Goal: Information Seeking & Learning: Learn about a topic

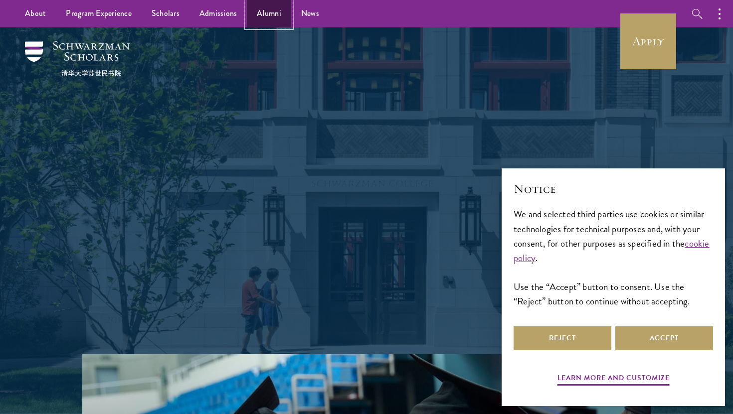
click at [270, 14] on link "Alumni" at bounding box center [269, 13] width 44 height 27
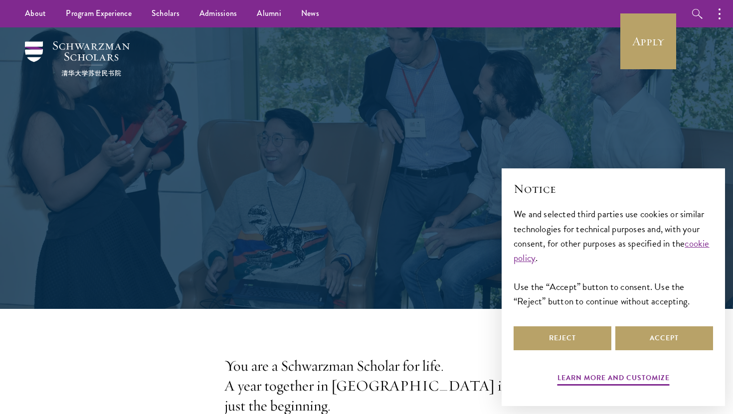
click at [647, 340] on button "Accept" at bounding box center [664, 339] width 98 height 24
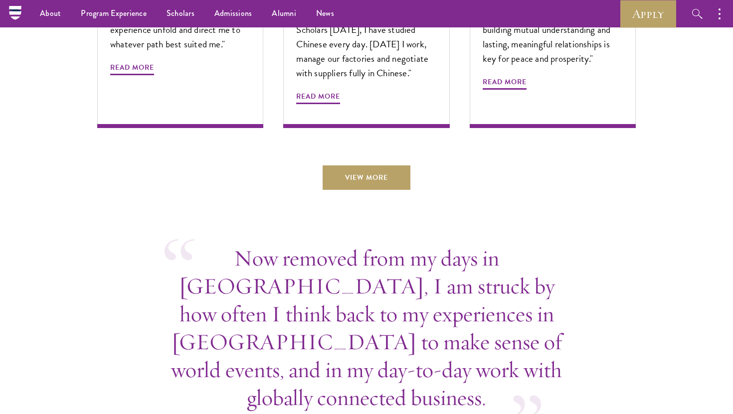
scroll to position [3499, 0]
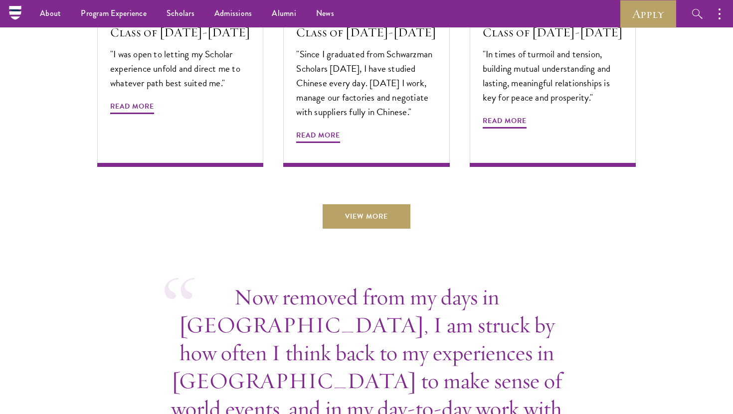
click at [362, 204] on link "View More" at bounding box center [367, 216] width 88 height 24
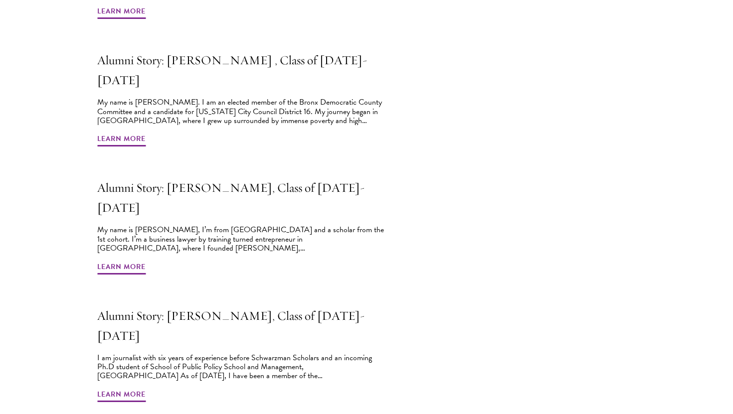
scroll to position [480, 0]
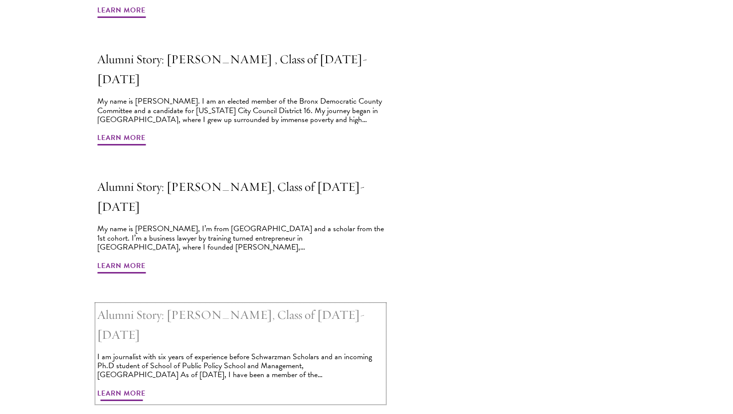
click at [128, 387] on span "Learn More" at bounding box center [121, 394] width 48 height 15
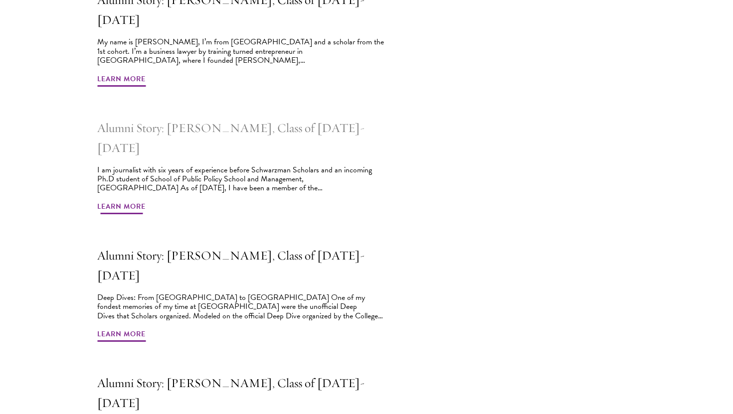
scroll to position [748, 0]
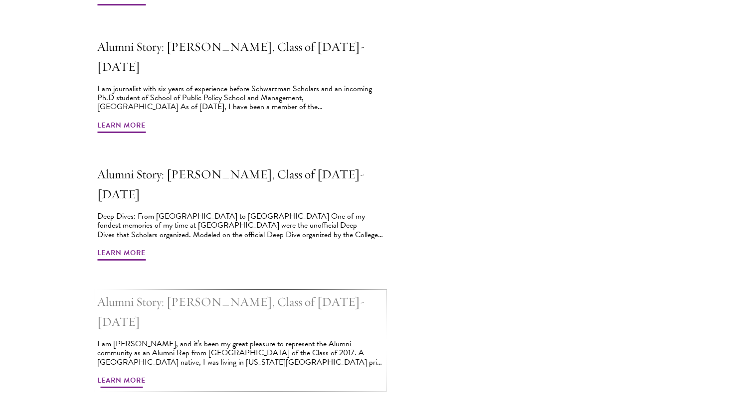
click at [137, 374] on span "Learn More" at bounding box center [121, 381] width 48 height 15
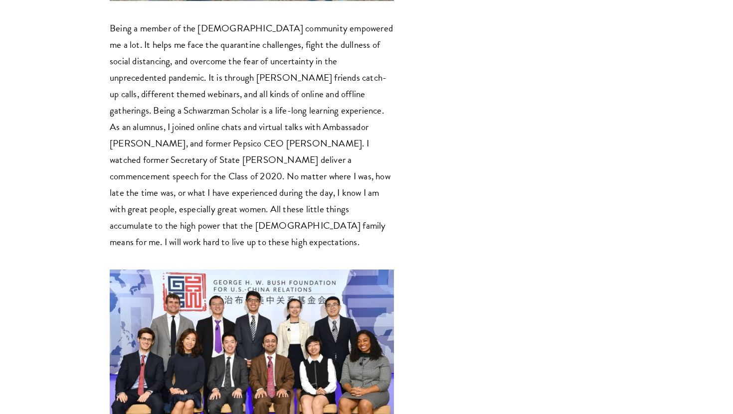
scroll to position [1827, 0]
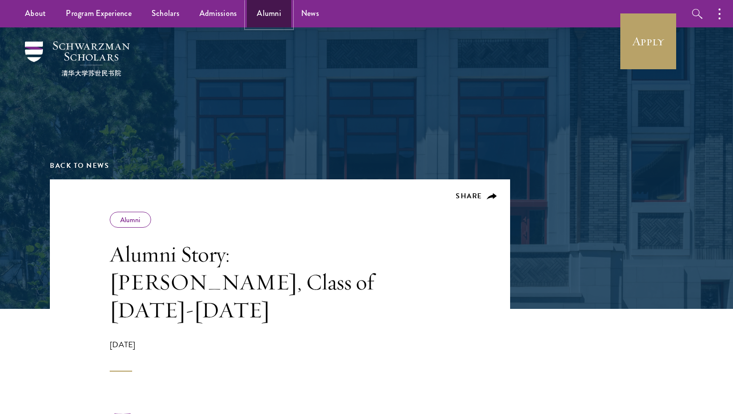
click at [264, 15] on link "Alumni" at bounding box center [269, 13] width 44 height 27
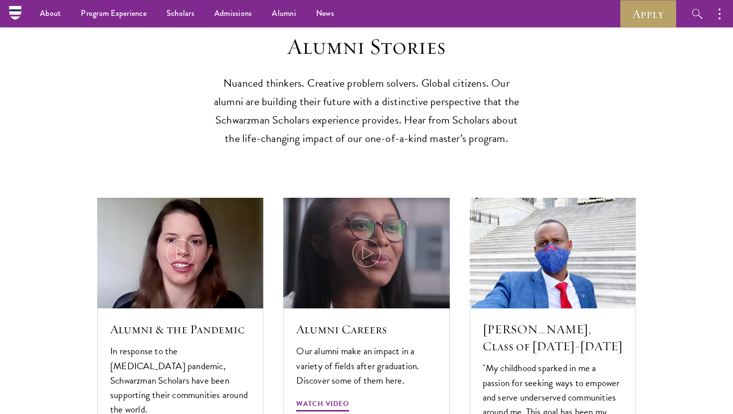
scroll to position [2864, 0]
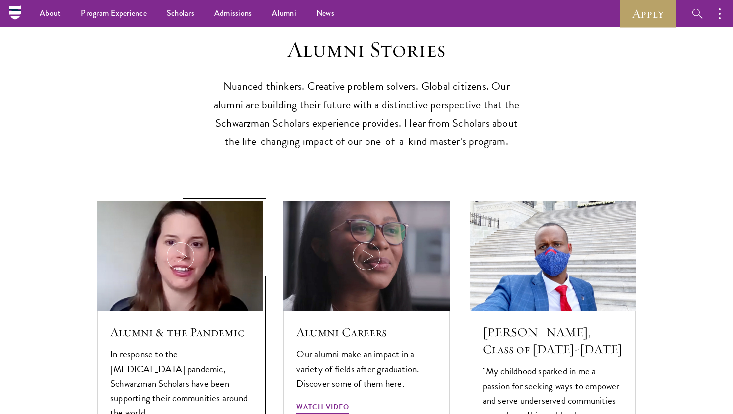
click at [178, 228] on img at bounding box center [180, 256] width 176 height 118
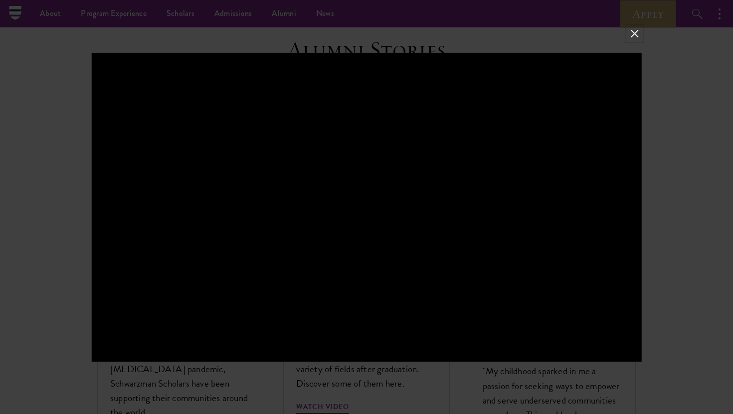
click at [634, 36] on button at bounding box center [634, 33] width 13 height 13
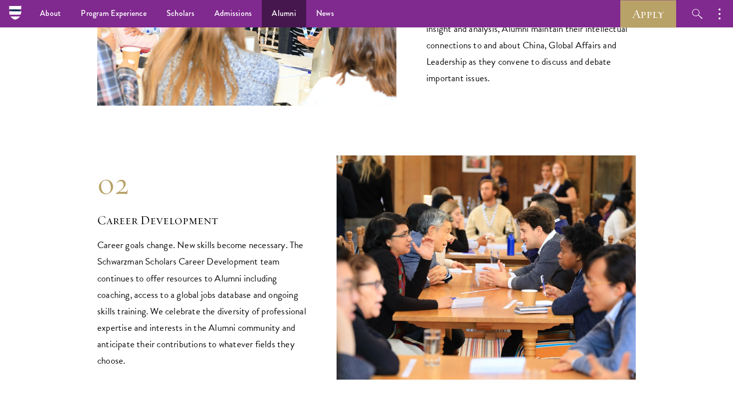
scroll to position [1112, 0]
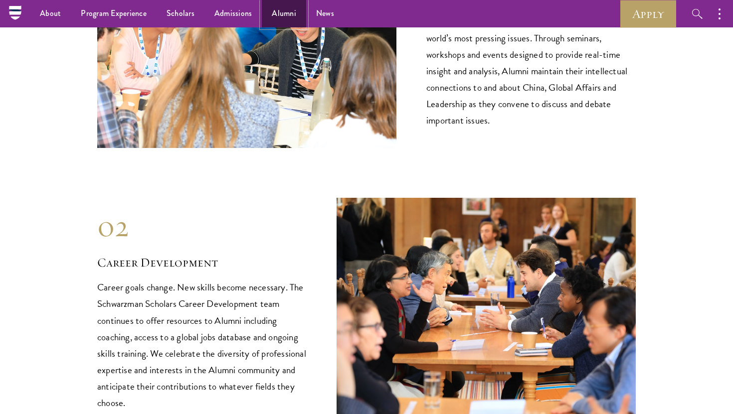
click at [284, 13] on link "Alumni" at bounding box center [284, 13] width 44 height 27
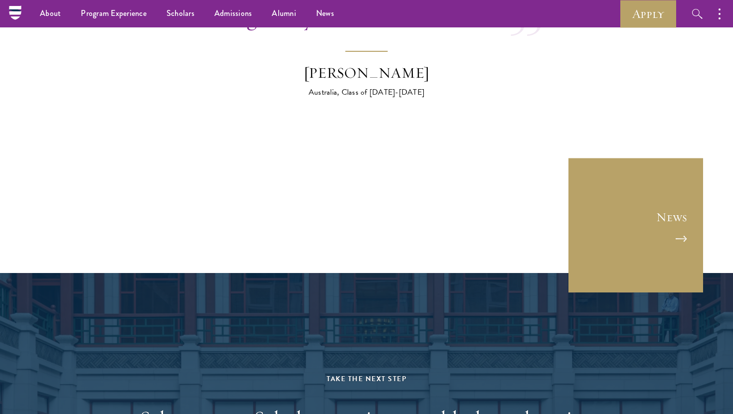
scroll to position [3693, 0]
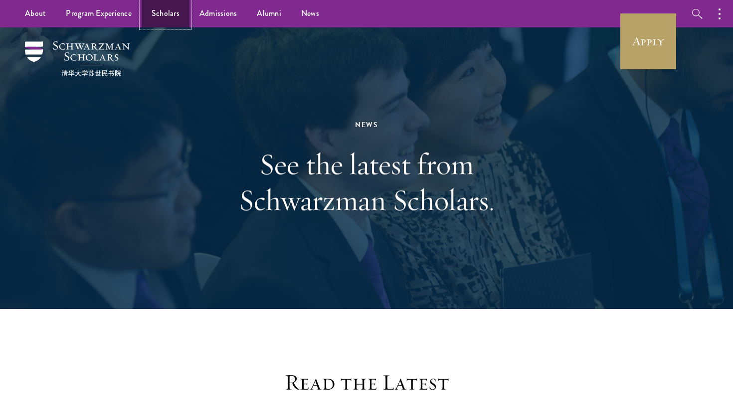
click at [178, 12] on link "Scholars" at bounding box center [166, 13] width 48 height 27
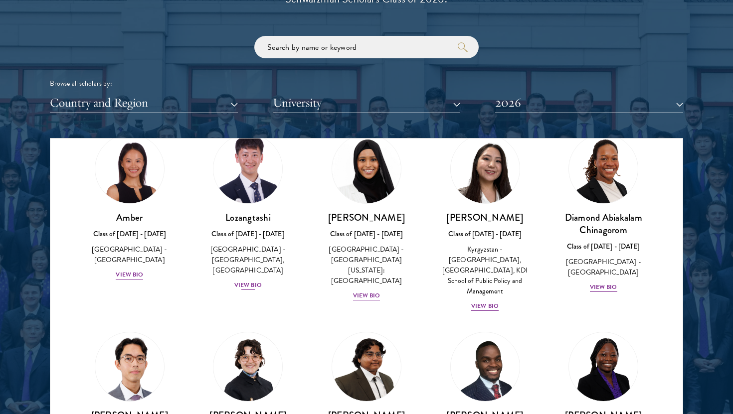
scroll to position [44, 0]
click at [236, 160] on img at bounding box center [248, 170] width 76 height 76
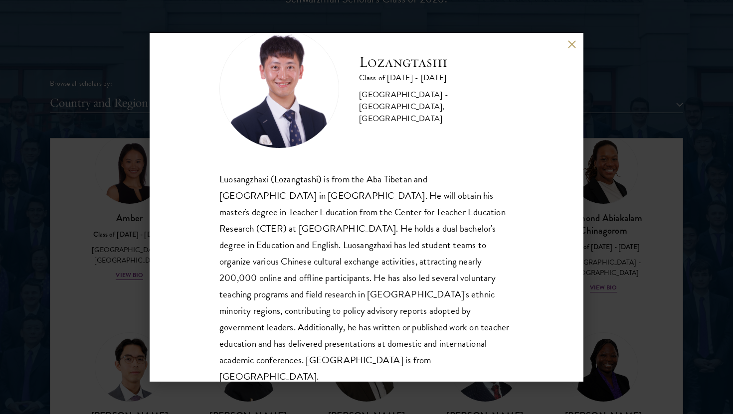
scroll to position [33, 0]
click at [373, 262] on div "Luosangzhaxi (Lozangtashi) is from the Aba Tibetan and [GEOGRAPHIC_DATA] in [GE…" at bounding box center [366, 279] width 294 height 214
click at [386, 262] on div "Luosangzhaxi (Lozangtashi) is from the Aba Tibetan and [GEOGRAPHIC_DATA] in [GE…" at bounding box center [366, 279] width 294 height 214
click at [616, 237] on div "Lozangtashi Class of [DATE] - [DATE] [GEOGRAPHIC_DATA] - [GEOGRAPHIC_DATA], [GE…" at bounding box center [366, 207] width 733 height 414
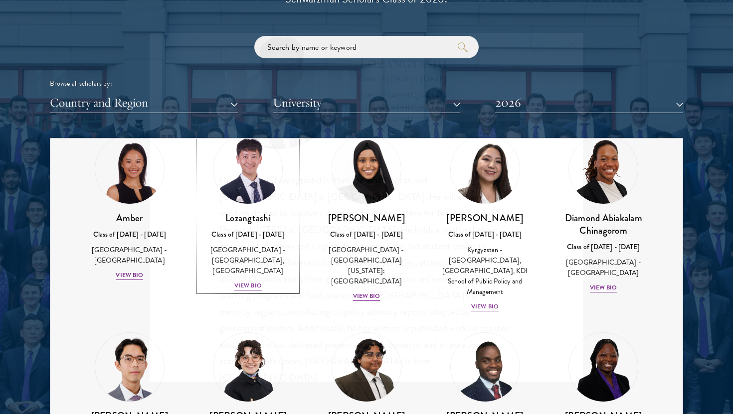
scroll to position [40, 0]
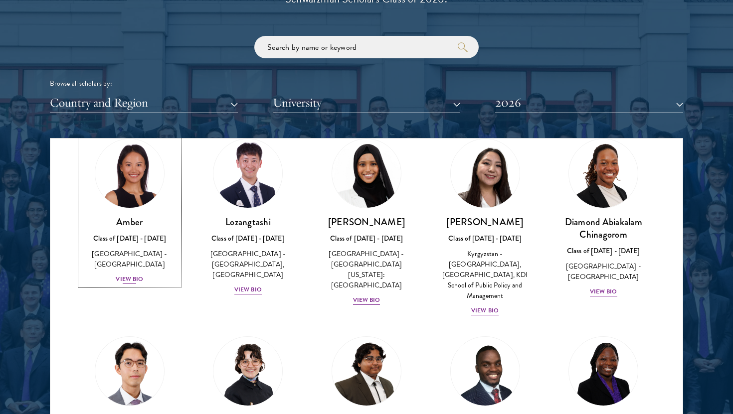
click at [152, 167] on img at bounding box center [130, 174] width 76 height 76
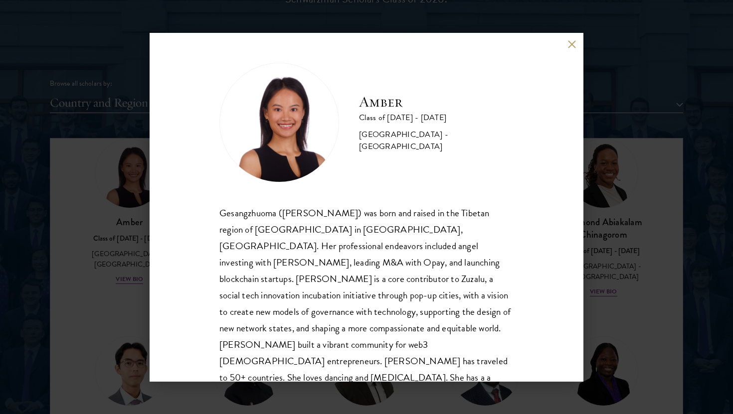
scroll to position [17, 0]
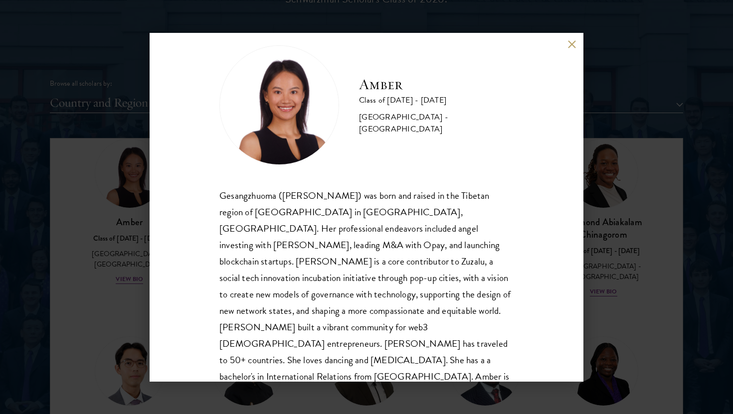
click at [574, 39] on div "Amber Class of [DATE] - [DATE] [GEOGRAPHIC_DATA] - [GEOGRAPHIC_DATA] Gesangzhuo…" at bounding box center [367, 207] width 434 height 349
click at [573, 35] on div "Amber Class of [DATE] - [DATE] [GEOGRAPHIC_DATA] - [GEOGRAPHIC_DATA] Gesangzhuo…" at bounding box center [367, 207] width 434 height 349
click at [573, 42] on button at bounding box center [571, 44] width 8 height 8
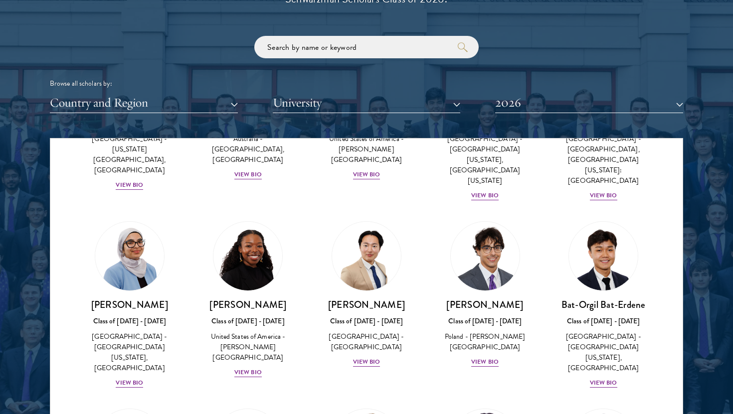
scroll to position [531, 0]
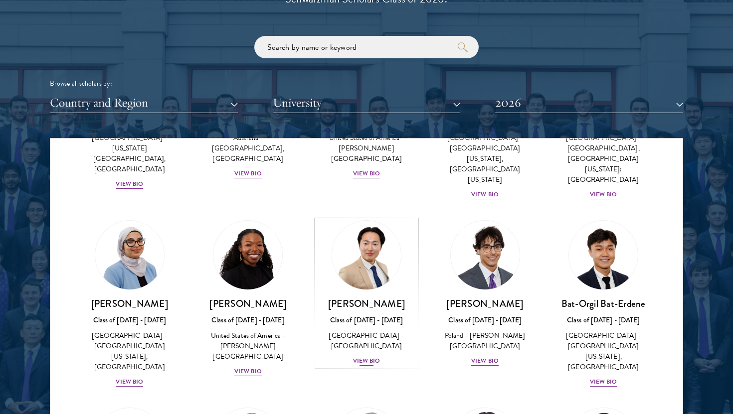
click at [363, 250] on img at bounding box center [367, 255] width 76 height 76
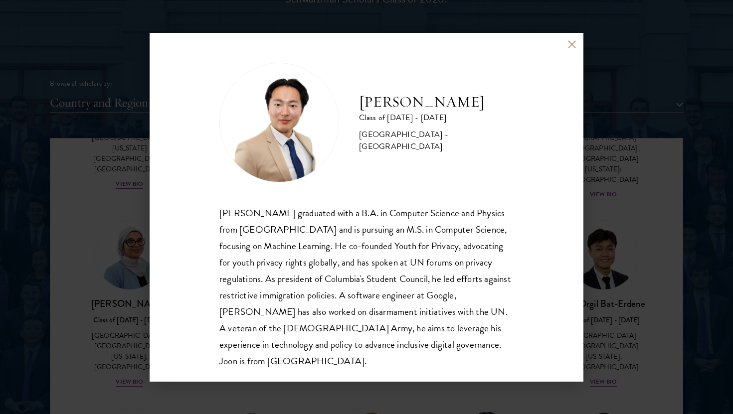
scroll to position [1, 0]
click at [574, 40] on button at bounding box center [571, 44] width 8 height 8
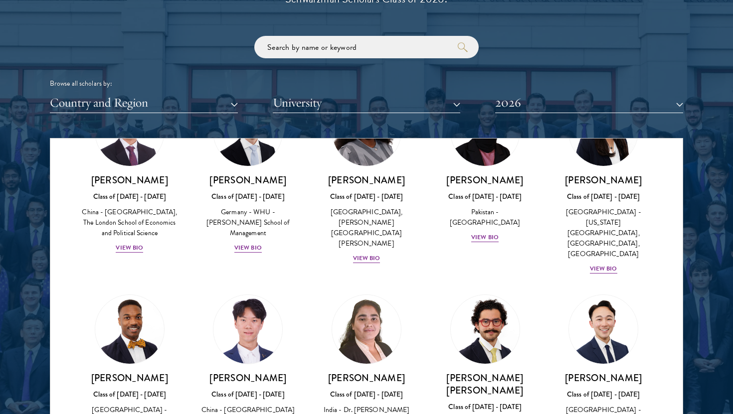
scroll to position [2016, 0]
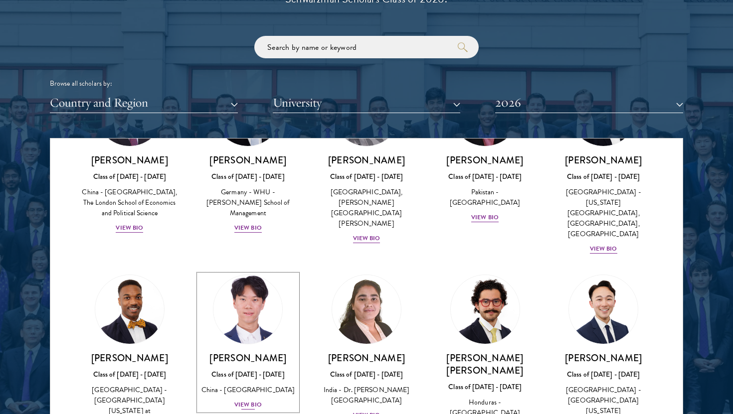
click at [249, 352] on h3 "[PERSON_NAME]" at bounding box center [248, 358] width 99 height 12
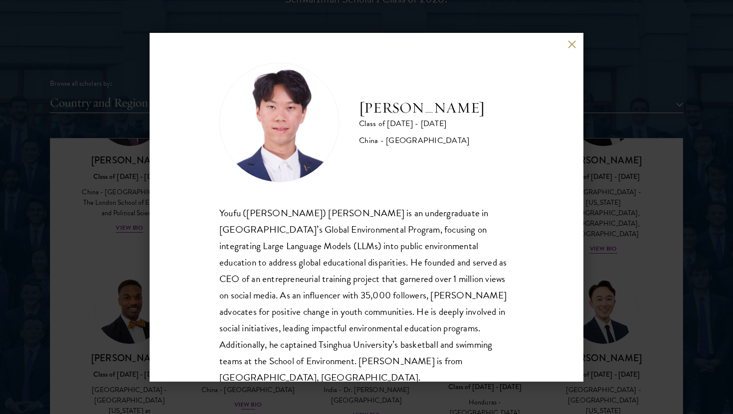
scroll to position [17, 0]
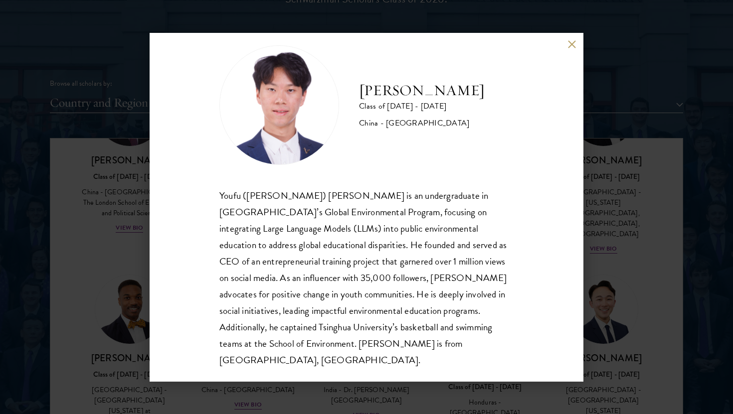
click at [590, 222] on div "[PERSON_NAME] Class of [DATE] - [DATE] [GEOGRAPHIC_DATA] - [GEOGRAPHIC_DATA] [P…" at bounding box center [366, 207] width 733 height 414
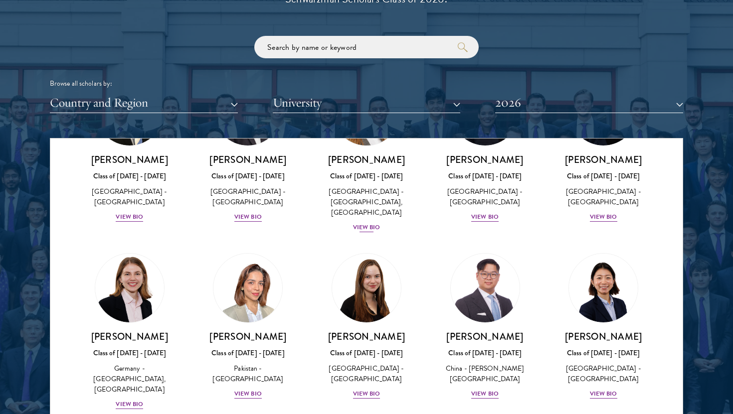
scroll to position [2435, 0]
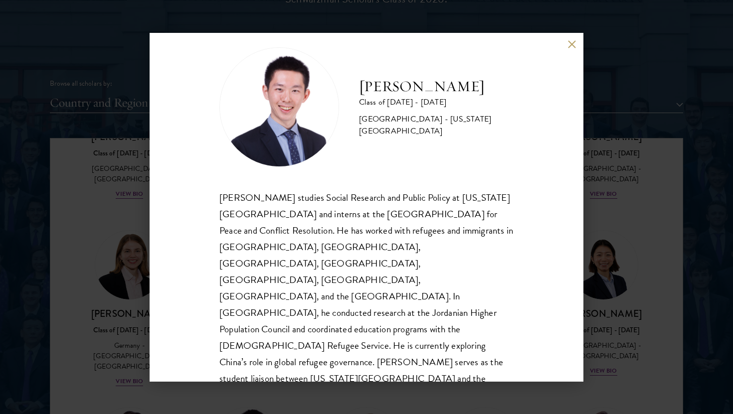
scroll to position [17, 0]
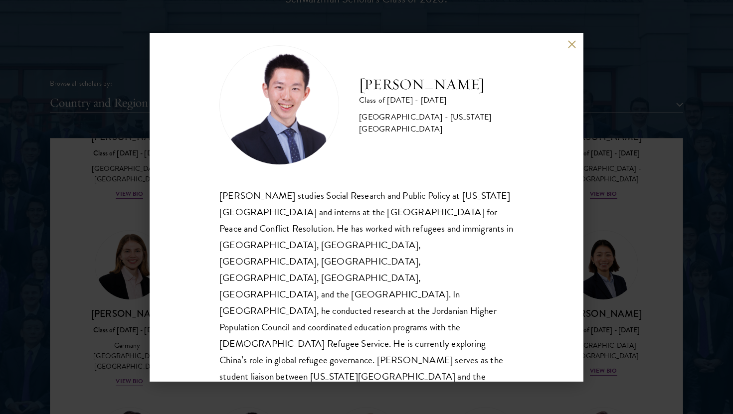
click at [101, 344] on div "[PERSON_NAME] Class of [DATE] - [DATE] [GEOGRAPHIC_DATA] - [US_STATE][GEOGRAPHI…" at bounding box center [366, 207] width 733 height 414
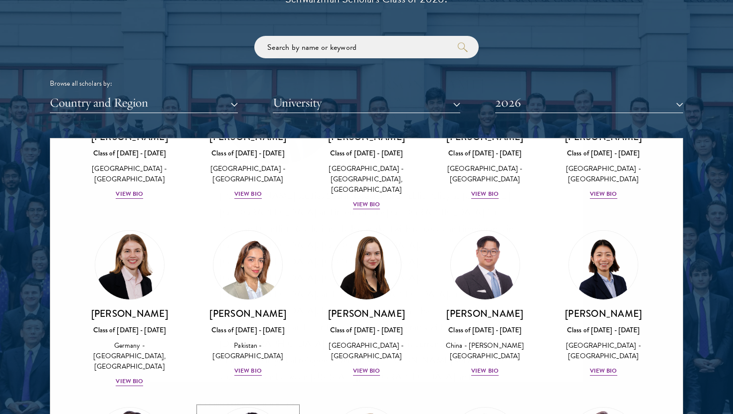
scroll to position [2428, 0]
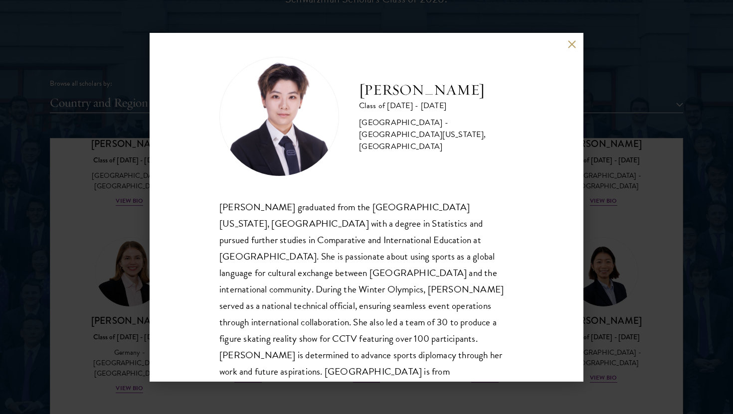
scroll to position [9, 0]
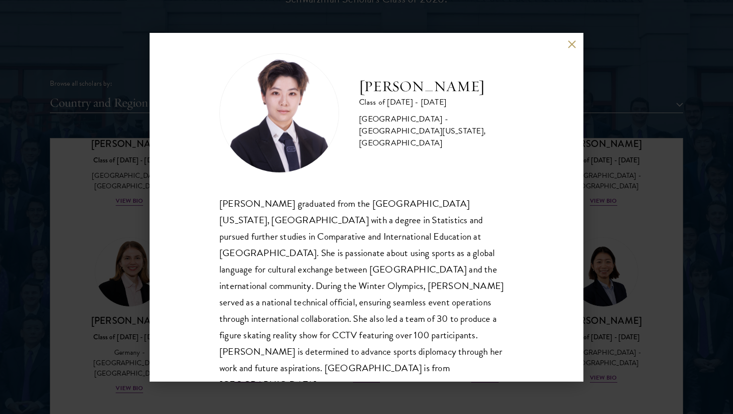
click at [117, 304] on div "[PERSON_NAME] Class of [DATE] - [DATE] [GEOGRAPHIC_DATA] - [GEOGRAPHIC_DATA][US…" at bounding box center [366, 207] width 733 height 414
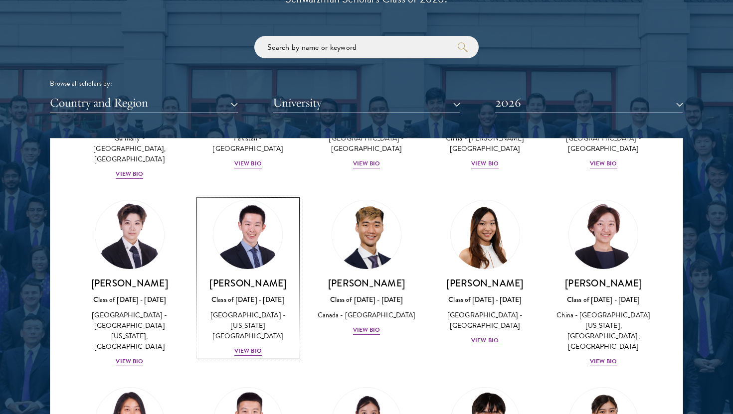
scroll to position [2643, 0]
click at [231, 384] on img at bounding box center [248, 422] width 76 height 76
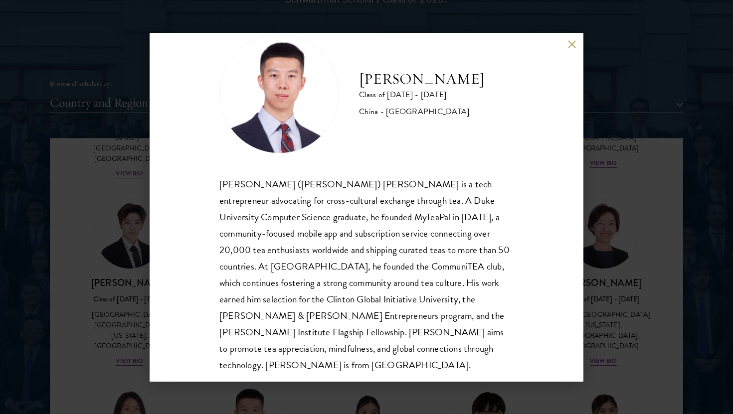
scroll to position [34, 0]
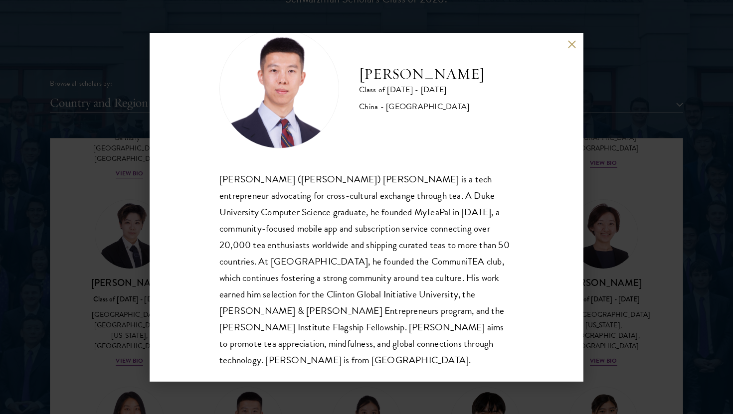
click at [136, 297] on div "[PERSON_NAME] Class of [DATE] - [DATE] [GEOGRAPHIC_DATA] - [GEOGRAPHIC_DATA] [P…" at bounding box center [366, 207] width 733 height 414
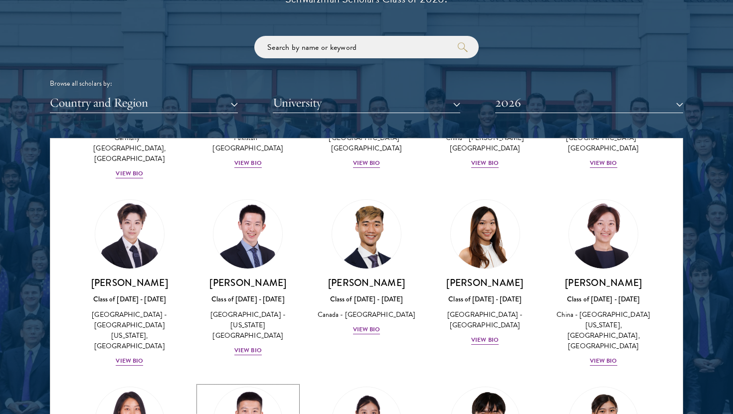
scroll to position [1208, 0]
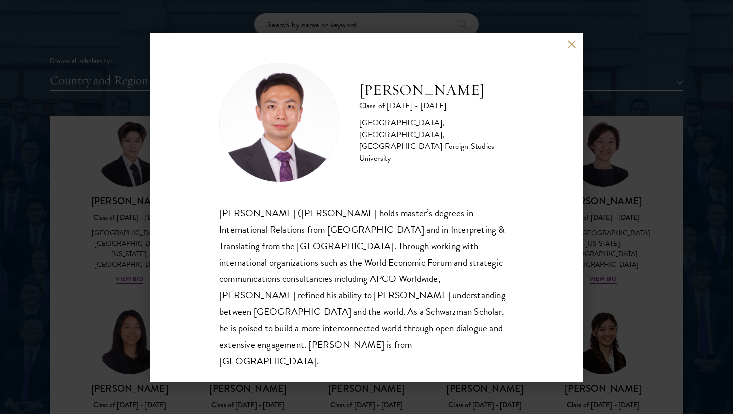
click at [127, 352] on div "[PERSON_NAME] Class of [DATE] - [DATE] [GEOGRAPHIC_DATA] - [GEOGRAPHIC_DATA], […" at bounding box center [366, 207] width 733 height 414
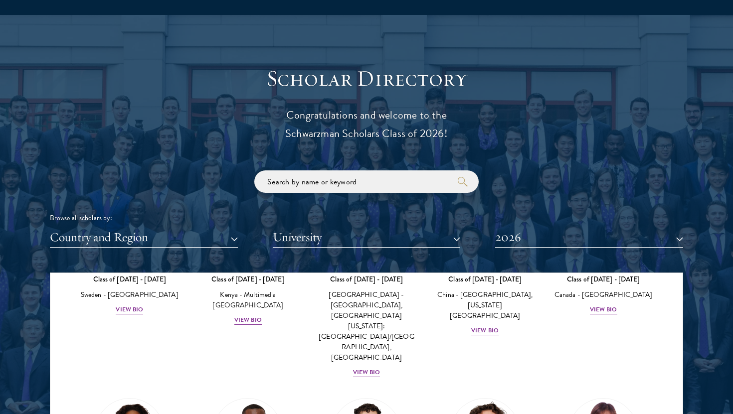
scroll to position [1058, 0]
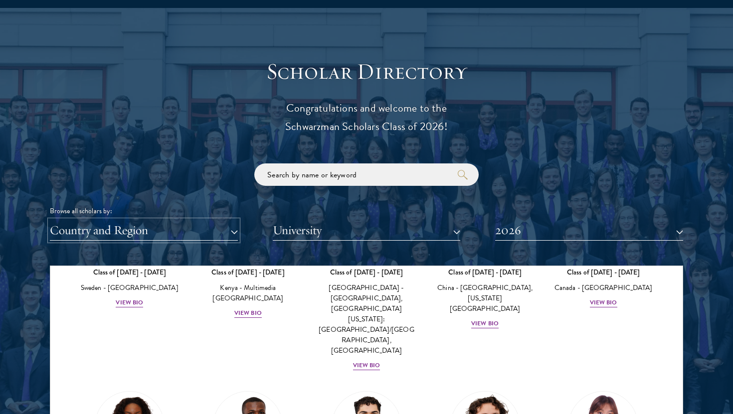
click at [159, 229] on button "Country and Region" at bounding box center [144, 230] width 188 height 20
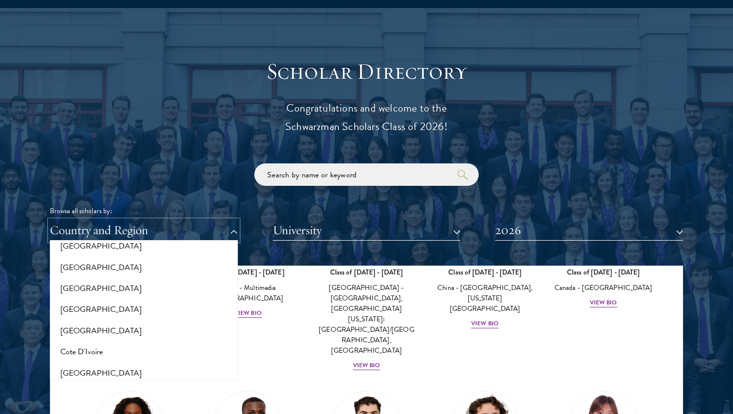
scroll to position [350, 0]
click at [90, 270] on button "[GEOGRAPHIC_DATA]" at bounding box center [144, 268] width 182 height 21
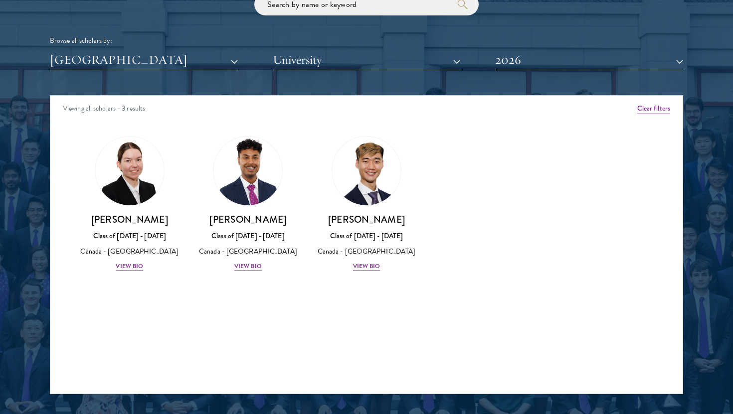
scroll to position [1243, 0]
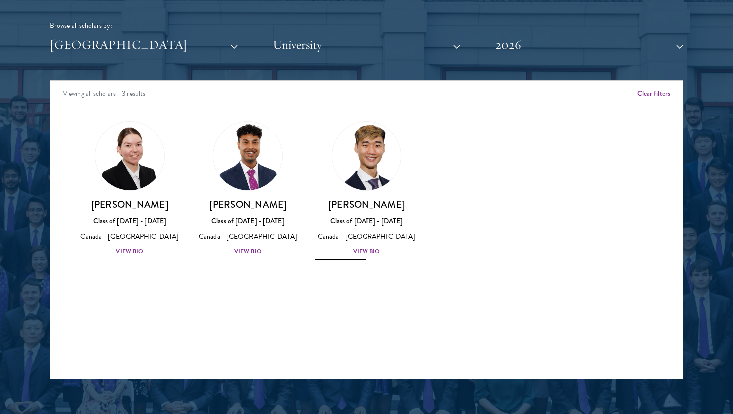
click at [369, 168] on img at bounding box center [367, 156] width 76 height 76
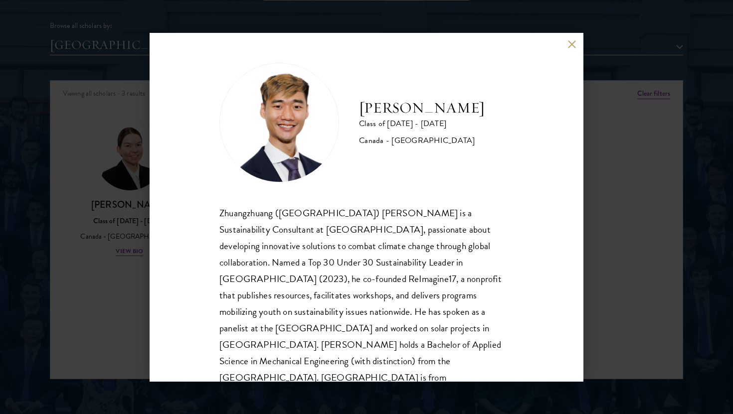
scroll to position [1, 0]
click at [610, 210] on div "[PERSON_NAME] Class of [DATE] - [DATE] [GEOGRAPHIC_DATA] - [GEOGRAPHIC_DATA] Zh…" at bounding box center [366, 207] width 733 height 414
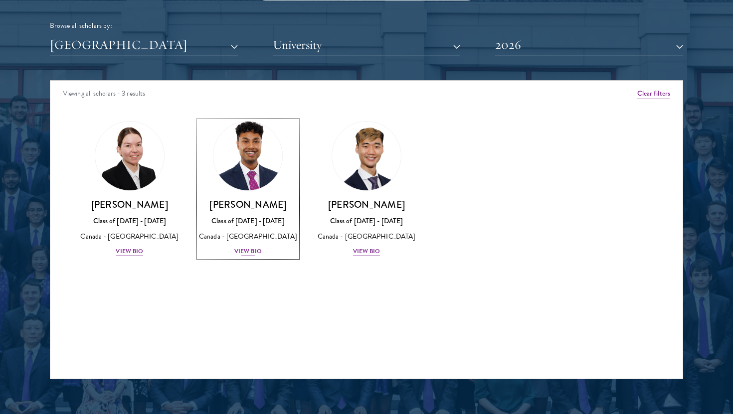
click at [260, 187] on img at bounding box center [248, 156] width 76 height 76
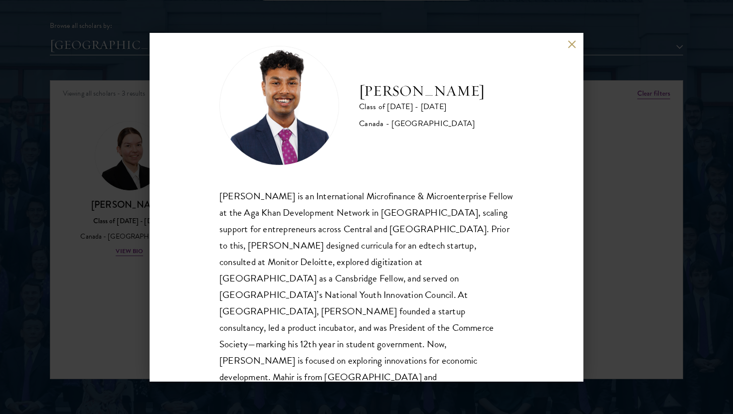
scroll to position [17, 0]
click at [133, 321] on div "[PERSON_NAME] Class of [DATE] - [DATE] [GEOGRAPHIC_DATA] - [GEOGRAPHIC_DATA] [P…" at bounding box center [366, 207] width 733 height 414
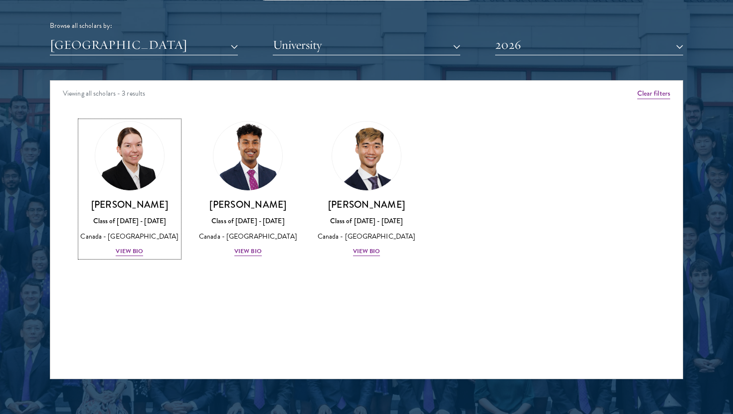
click at [121, 205] on h3 "[PERSON_NAME]" at bounding box center [129, 204] width 99 height 12
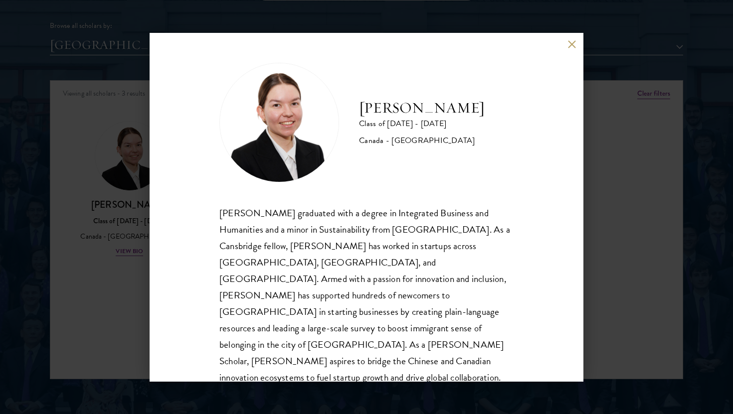
click at [91, 312] on div "[PERSON_NAME] Class of [DATE] - [DATE] [GEOGRAPHIC_DATA] - [GEOGRAPHIC_DATA] [P…" at bounding box center [366, 207] width 733 height 414
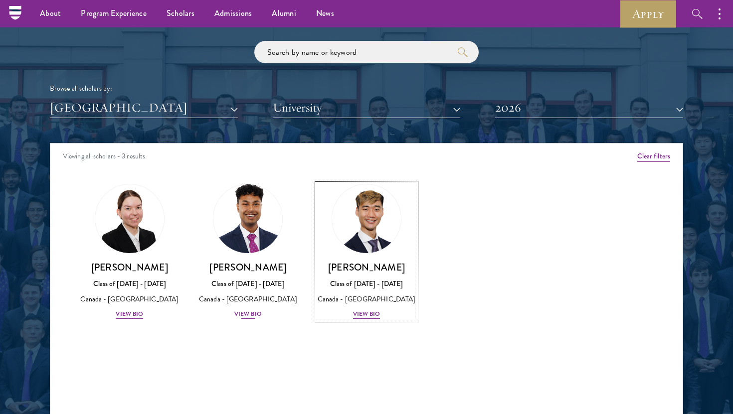
scroll to position [1147, 0]
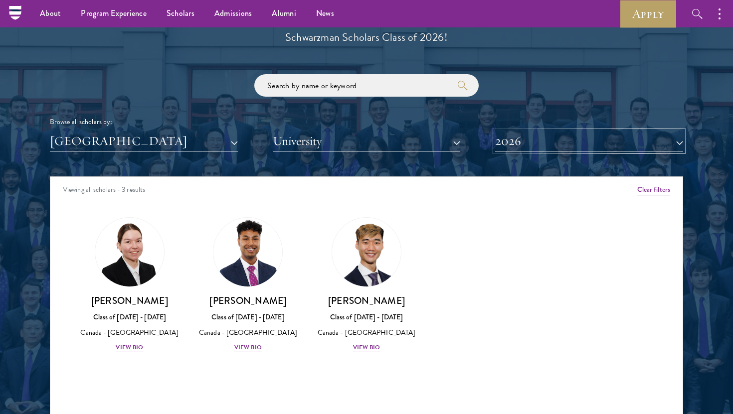
click at [514, 136] on button "2026" at bounding box center [589, 141] width 188 height 20
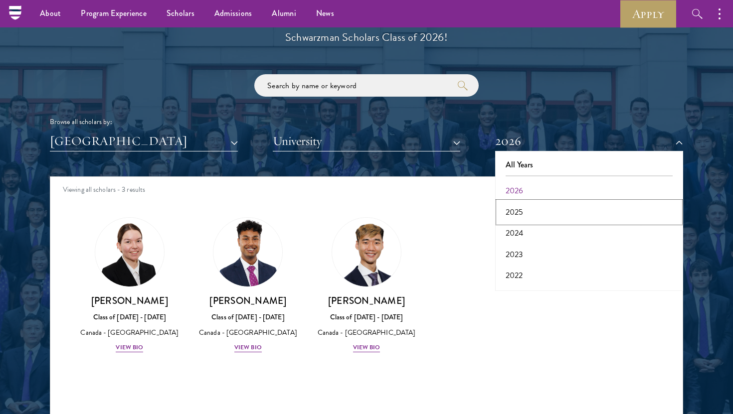
click at [526, 216] on button "2025" at bounding box center [589, 212] width 182 height 21
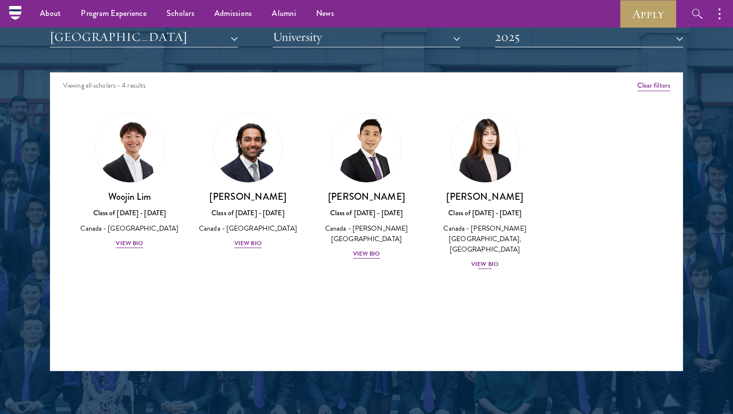
scroll to position [1250, 0]
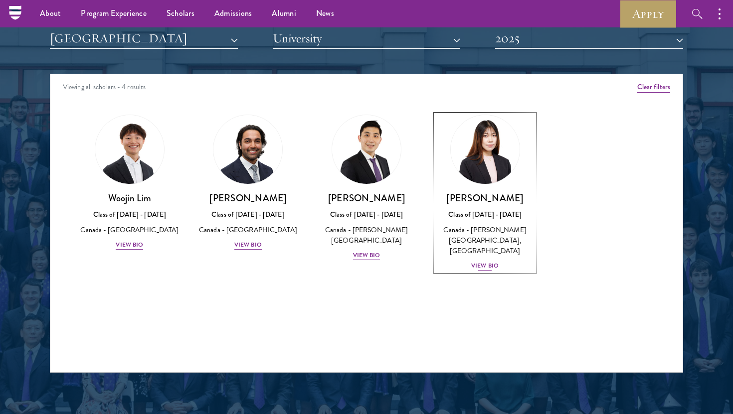
click at [486, 163] on img at bounding box center [485, 150] width 76 height 76
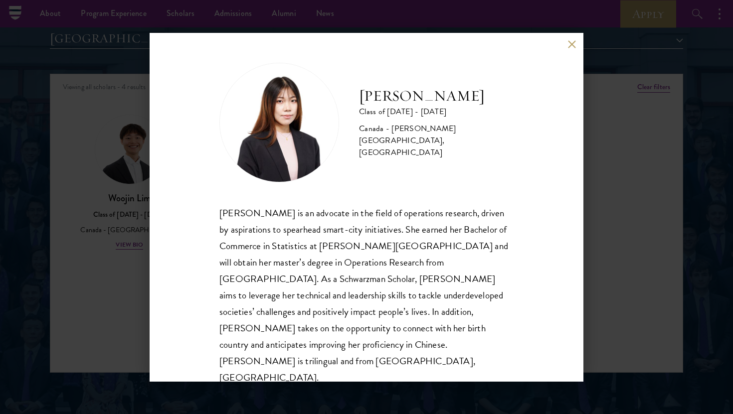
click at [605, 167] on div "[PERSON_NAME] Class of [DATE] - [DATE] [GEOGRAPHIC_DATA] - [PERSON_NAME][GEOGRA…" at bounding box center [366, 207] width 733 height 414
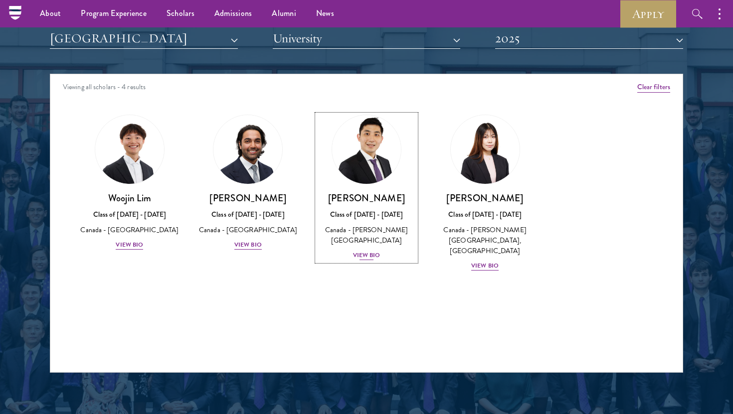
click at [382, 165] on img at bounding box center [367, 150] width 76 height 76
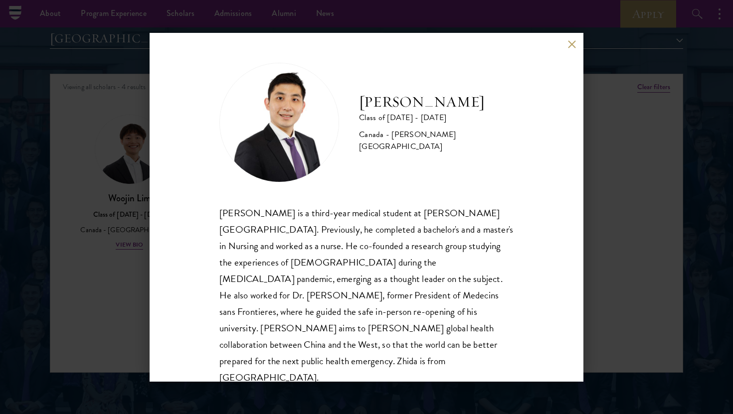
click at [591, 167] on div "[PERSON_NAME] Class of [DATE] - [DATE] [GEOGRAPHIC_DATA] - [PERSON_NAME][GEOGRA…" at bounding box center [366, 207] width 733 height 414
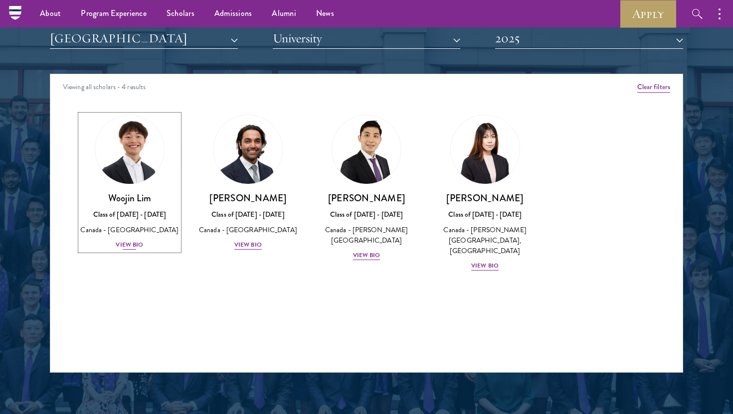
click at [129, 172] on img at bounding box center [130, 150] width 76 height 76
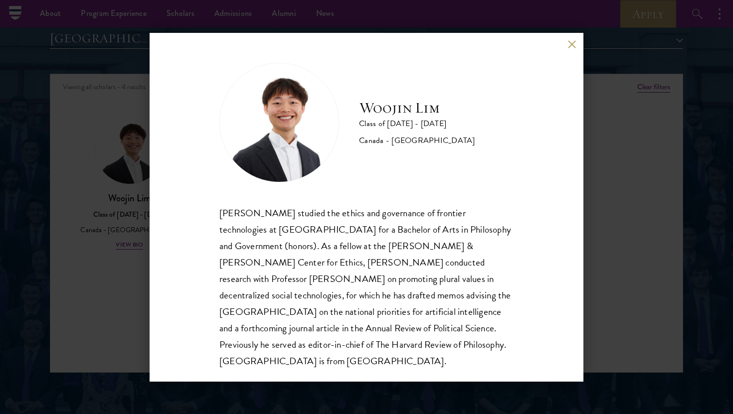
click at [99, 246] on div "[PERSON_NAME] Class of [DATE] - [DATE] [GEOGRAPHIC_DATA] - [GEOGRAPHIC_DATA] [P…" at bounding box center [366, 207] width 733 height 414
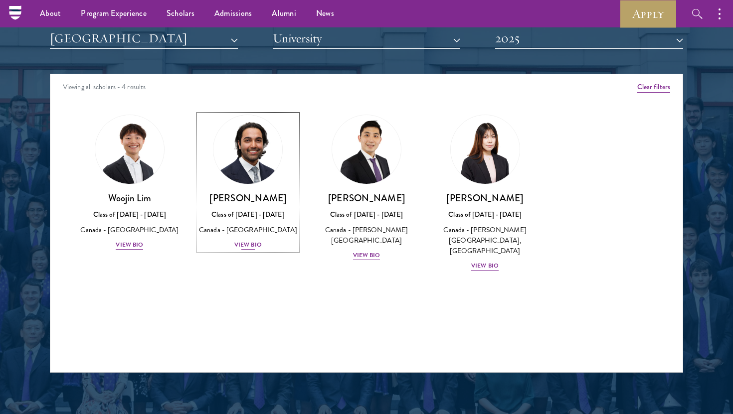
click at [236, 144] on img at bounding box center [248, 150] width 76 height 76
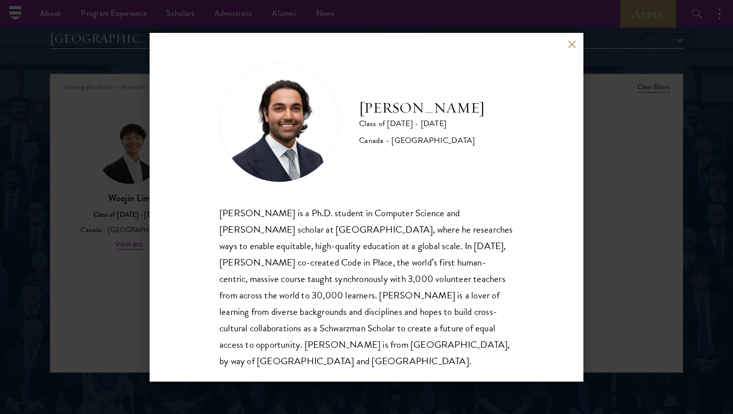
click at [644, 131] on div "[PERSON_NAME] Class of [DATE] - [DATE] [GEOGRAPHIC_DATA] - [GEOGRAPHIC_DATA] [P…" at bounding box center [366, 207] width 733 height 414
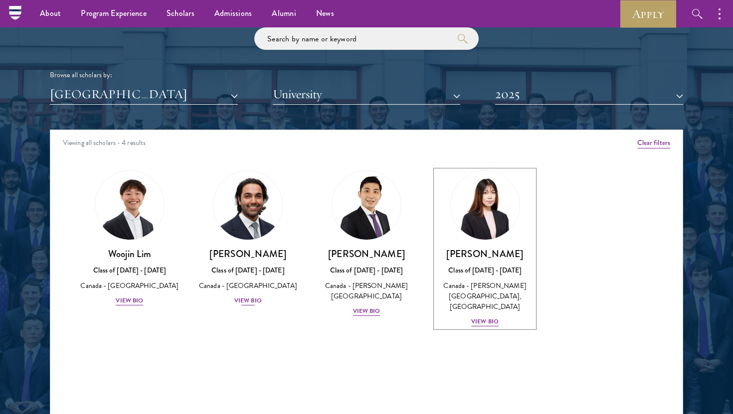
scroll to position [1182, 0]
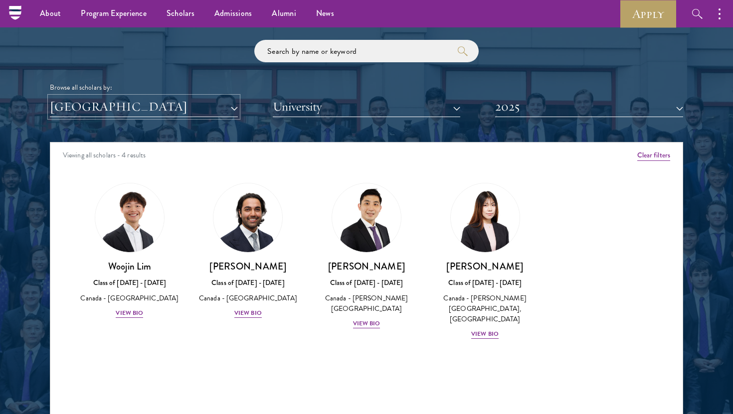
click at [205, 115] on button "[GEOGRAPHIC_DATA]" at bounding box center [144, 107] width 188 height 20
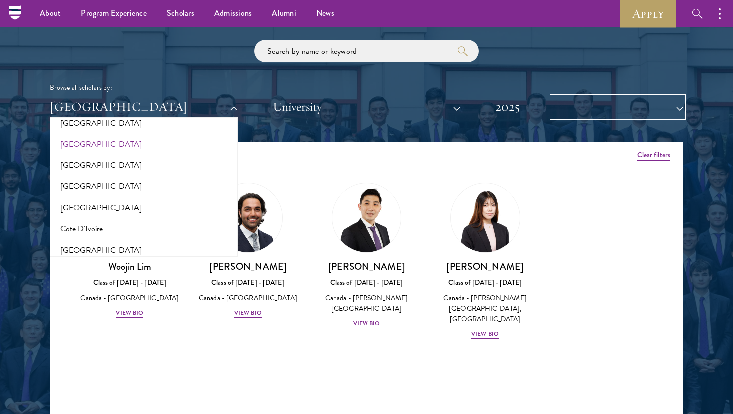
click at [518, 112] on button "2025" at bounding box center [589, 107] width 188 height 20
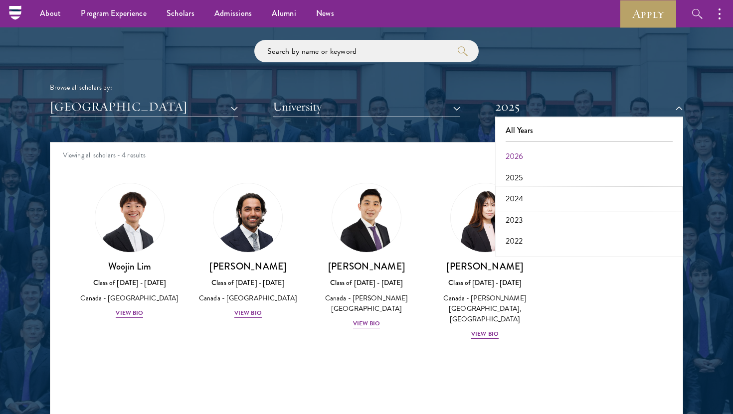
click at [526, 196] on button "2024" at bounding box center [589, 198] width 182 height 21
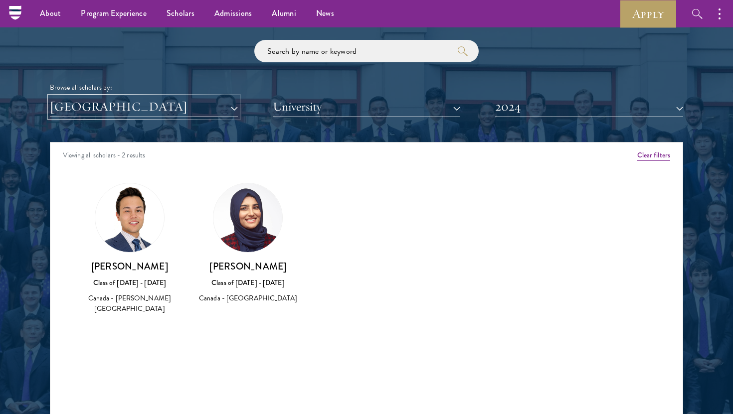
click at [154, 111] on button "[GEOGRAPHIC_DATA]" at bounding box center [144, 107] width 188 height 20
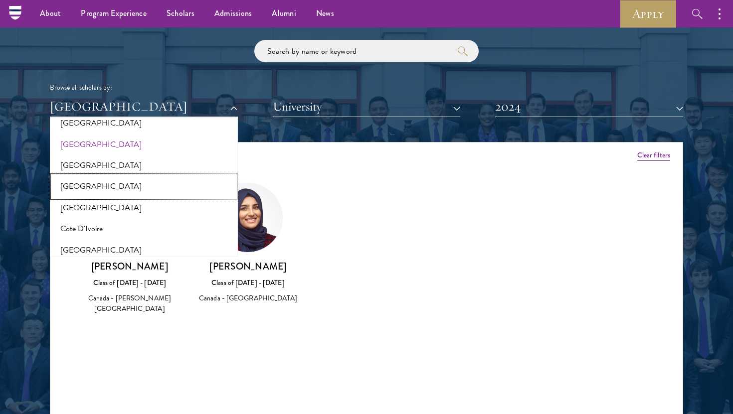
click at [143, 192] on button "[GEOGRAPHIC_DATA]" at bounding box center [144, 186] width 182 height 21
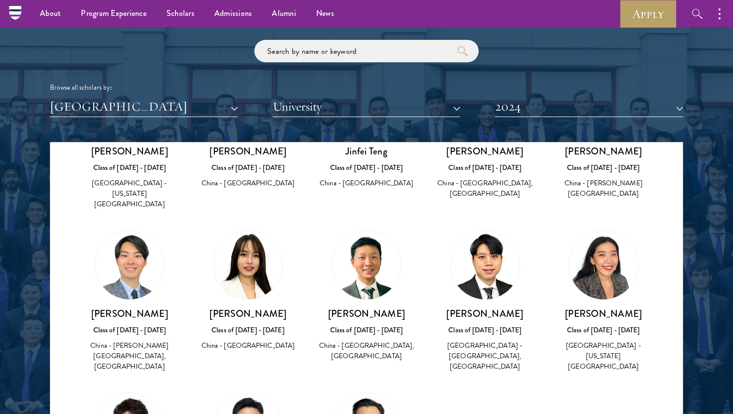
scroll to position [625, 0]
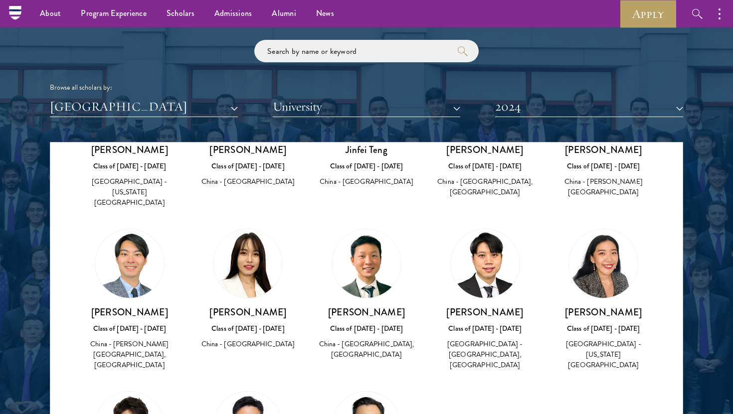
click at [461, 229] on img at bounding box center [485, 263] width 69 height 69
click at [486, 231] on img at bounding box center [485, 263] width 69 height 69
click at [476, 339] on div "[GEOGRAPHIC_DATA] - [GEOGRAPHIC_DATA], [GEOGRAPHIC_DATA]" at bounding box center [485, 354] width 99 height 31
click at [484, 229] on img at bounding box center [485, 263] width 69 height 69
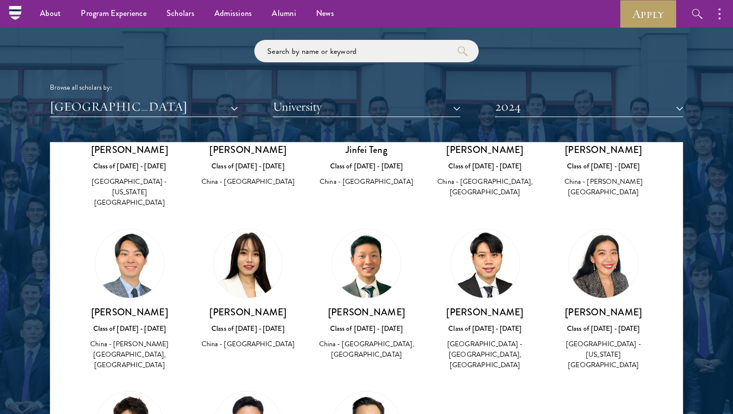
click at [388, 229] on img at bounding box center [366, 263] width 69 height 69
click at [384, 324] on div "Class of [DATE] - [DATE]" at bounding box center [366, 329] width 99 height 10
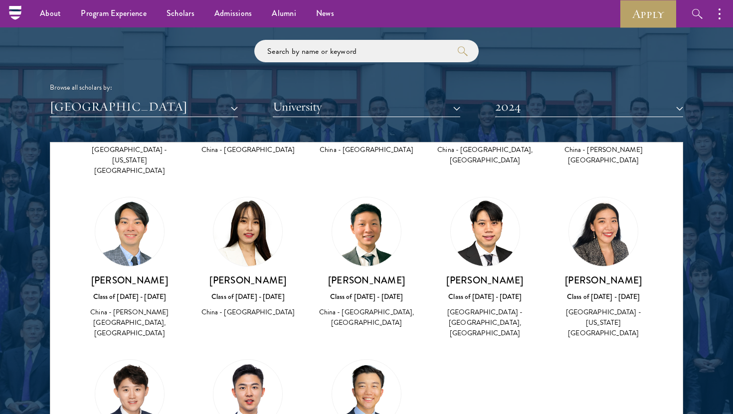
scroll to position [658, 0]
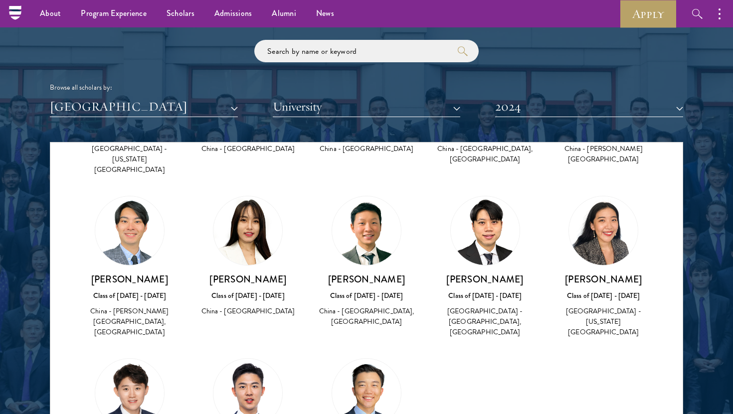
click at [372, 359] on img at bounding box center [366, 393] width 69 height 69
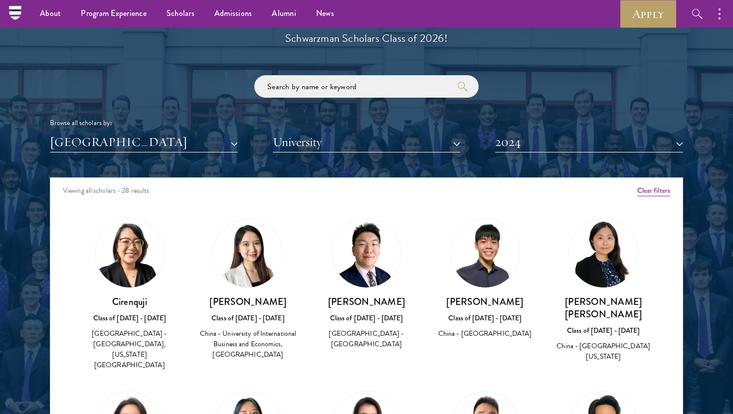
scroll to position [1145, 0]
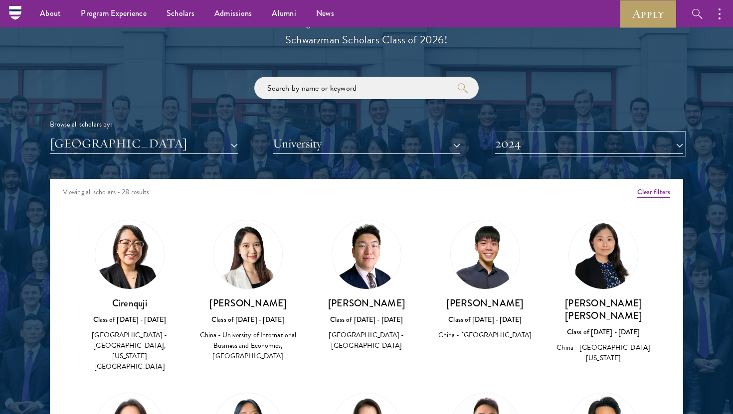
click at [514, 147] on button "2024" at bounding box center [589, 144] width 188 height 20
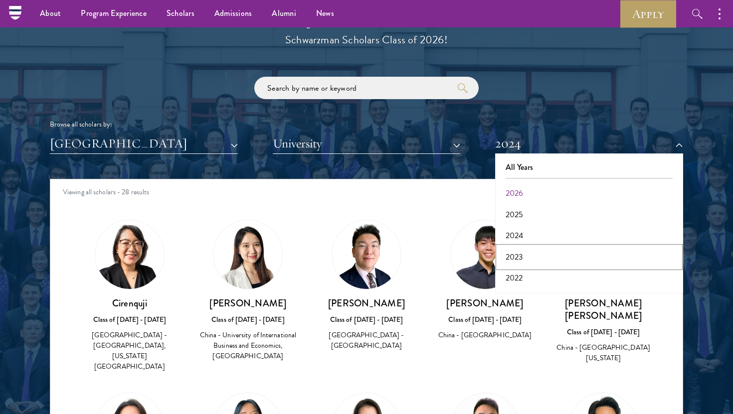
click at [522, 254] on button "2023" at bounding box center [589, 257] width 182 height 21
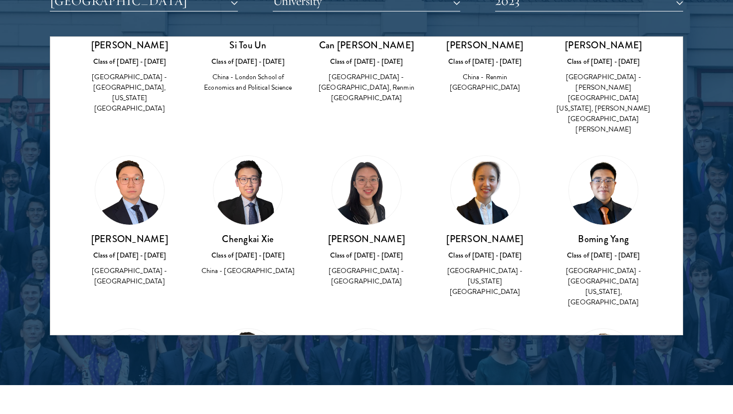
scroll to position [603, 0]
click at [524, 8] on button "2023" at bounding box center [589, 1] width 188 height 20
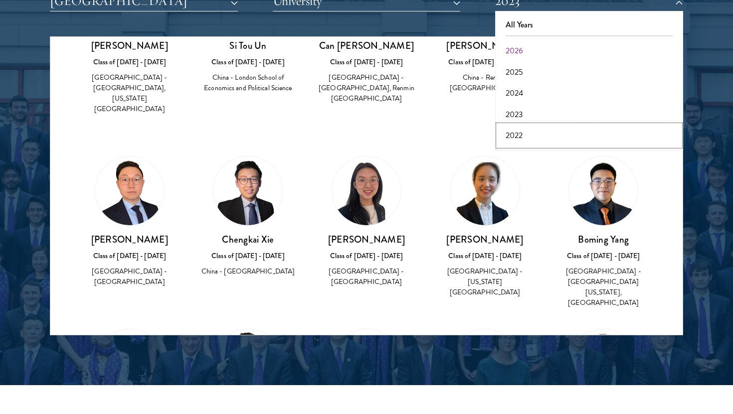
click at [527, 134] on button "2022" at bounding box center [589, 135] width 182 height 21
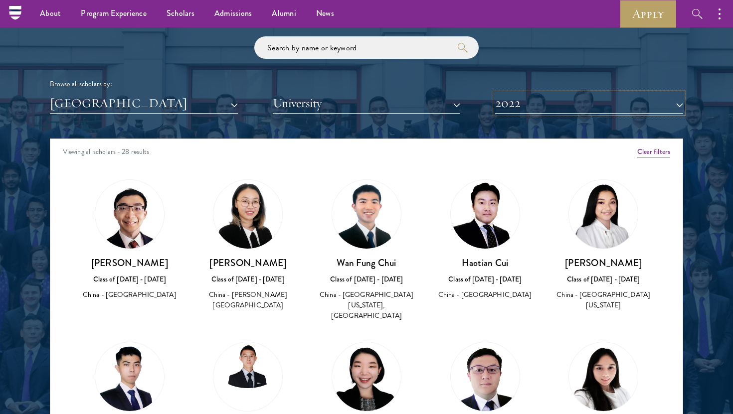
click at [546, 102] on button "2022" at bounding box center [589, 103] width 188 height 20
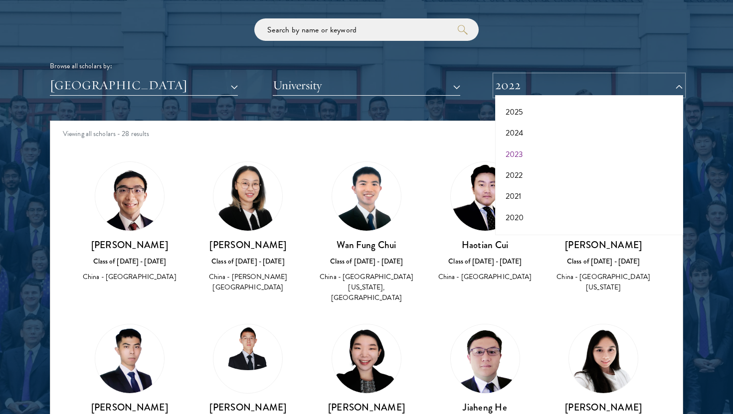
scroll to position [46, 0]
click at [525, 196] on button "2021" at bounding box center [589, 194] width 182 height 21
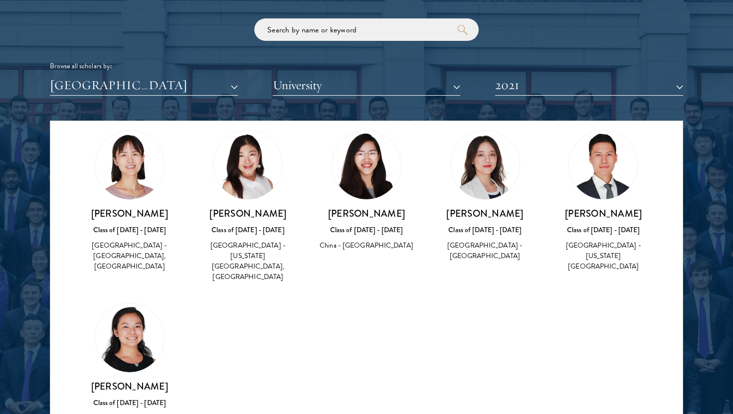
scroll to position [725, 0]
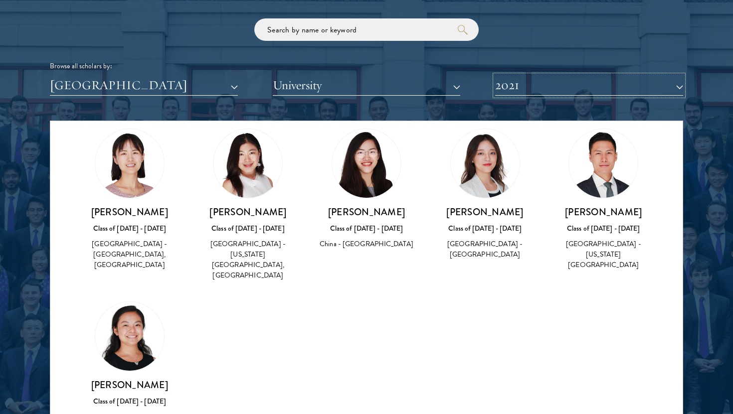
click at [553, 89] on button "2021" at bounding box center [589, 85] width 188 height 20
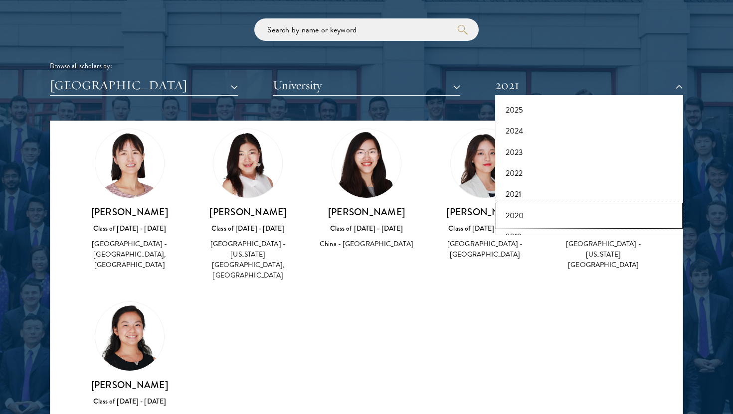
click at [532, 216] on button "2020" at bounding box center [589, 215] width 182 height 21
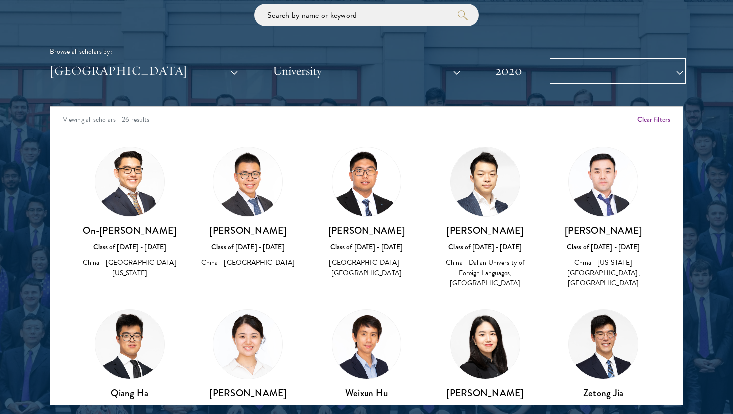
click at [530, 72] on button "2020" at bounding box center [589, 71] width 188 height 20
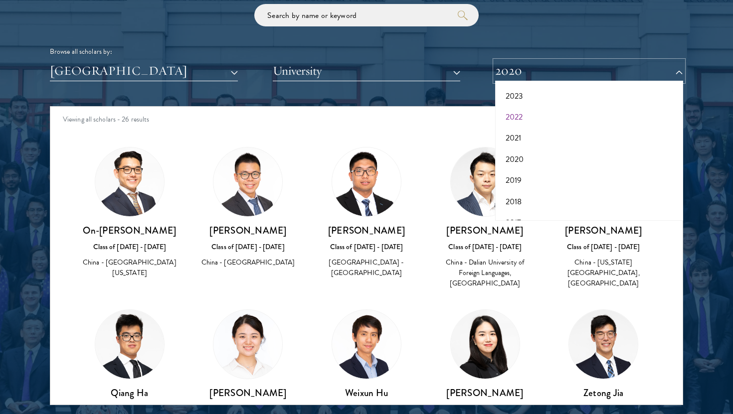
scroll to position [91, 0]
click at [538, 182] on button "2019" at bounding box center [589, 178] width 182 height 21
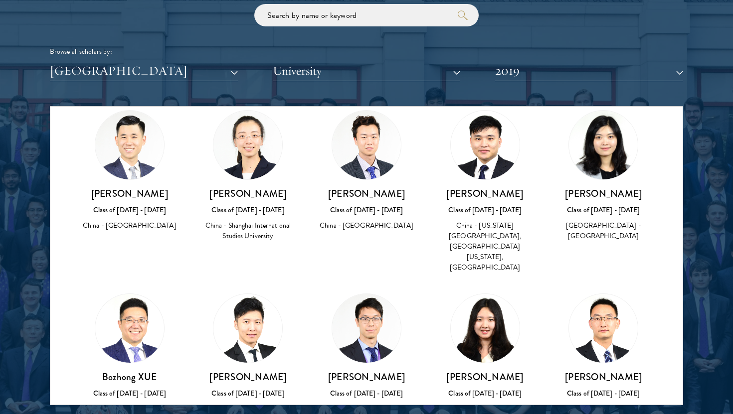
scroll to position [625, 0]
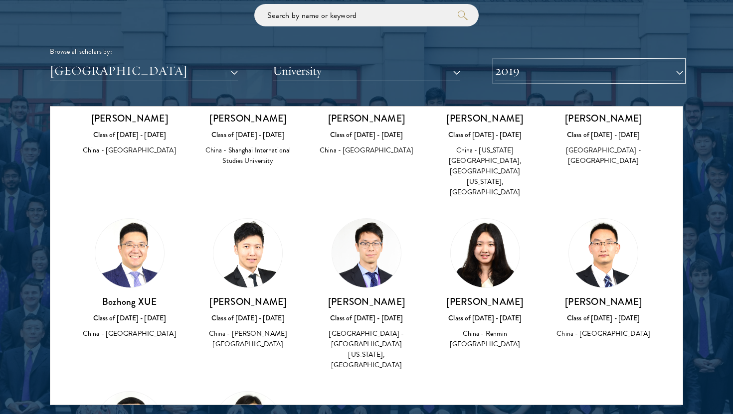
click at [531, 73] on button "2019" at bounding box center [589, 71] width 188 height 20
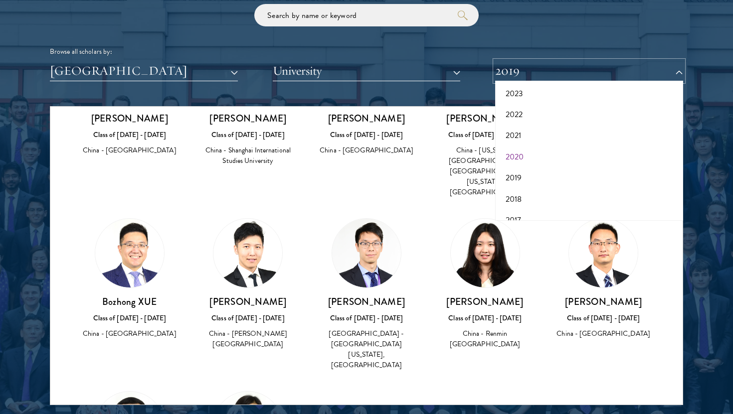
scroll to position [104, 0]
click at [532, 185] on button "2018" at bounding box center [589, 186] width 182 height 21
